Goal: Transaction & Acquisition: Purchase product/service

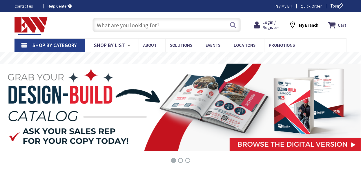
click at [142, 24] on input "text" at bounding box center [167, 25] width 149 height 15
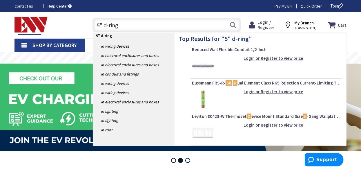
type input "5" d-rings"
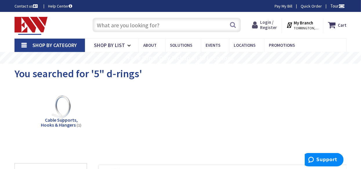
click at [273, 25] on span "Login / Register" at bounding box center [268, 24] width 17 height 11
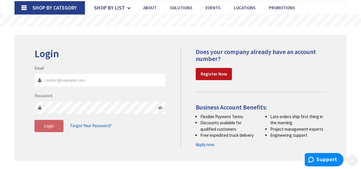
scroll to position [39, 0]
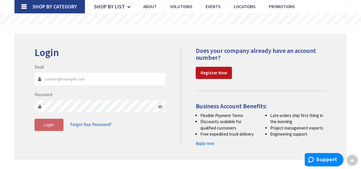
type input "purchasing@opusavc.com"
click at [161, 106] on icon at bounding box center [160, 106] width 5 height 5
click at [49, 126] on span "Login" at bounding box center [49, 125] width 10 height 6
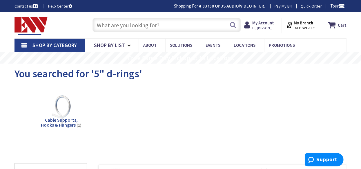
click at [132, 24] on input "text" at bounding box center [167, 25] width 149 height 15
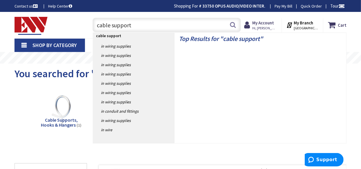
type input "cable supports"
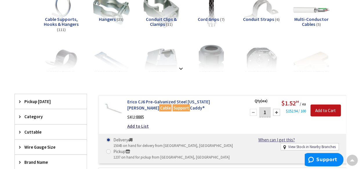
scroll to position [106, 0]
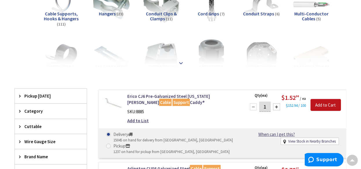
click at [181, 62] on strong at bounding box center [181, 63] width 7 height 6
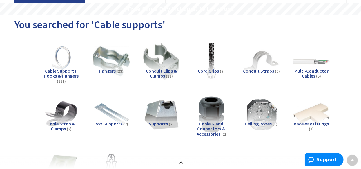
scroll to position [48, 0]
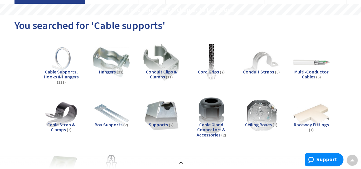
click at [59, 73] on span "Cable Supports, Hooks & Hangers" at bounding box center [61, 74] width 35 height 11
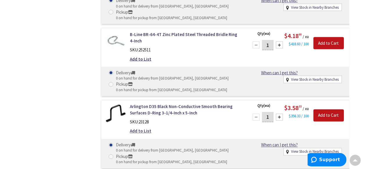
scroll to position [5065, 0]
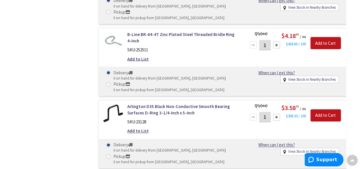
click at [298, 149] on link "View Stock in Nearby Branches" at bounding box center [312, 152] width 48 height 6
select select "data-availability"
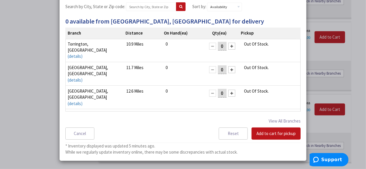
scroll to position [0, 0]
click at [136, 7] on input "text" at bounding box center [151, 6] width 50 height 9
type input "06437"
click at [179, 6] on icon at bounding box center [180, 6] width 3 height 3
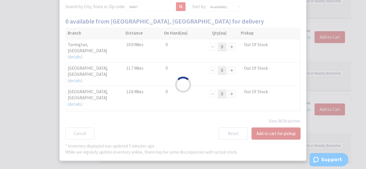
select select "data-availability"
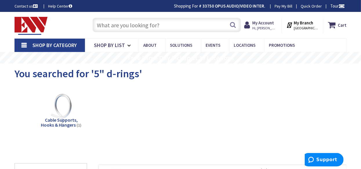
click at [61, 114] on img at bounding box center [61, 111] width 40 height 40
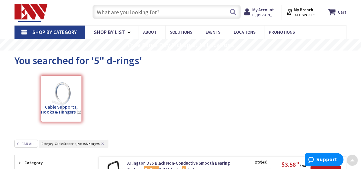
scroll to position [13, 0]
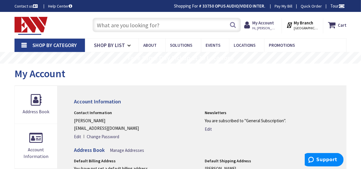
click at [117, 25] on input "text" at bounding box center [167, 25] width 149 height 15
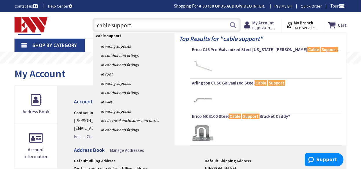
type input "cable supports"
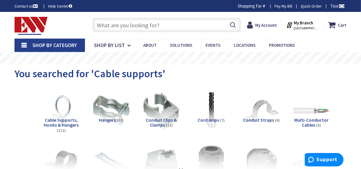
click at [54, 120] on span "Cable Supports, Hooks & Hangers" at bounding box center [61, 122] width 35 height 11
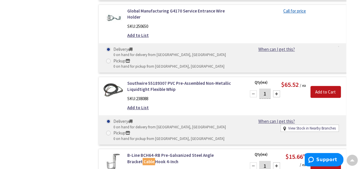
scroll to position [7064, 0]
